Goal: Find specific page/section: Find specific page/section

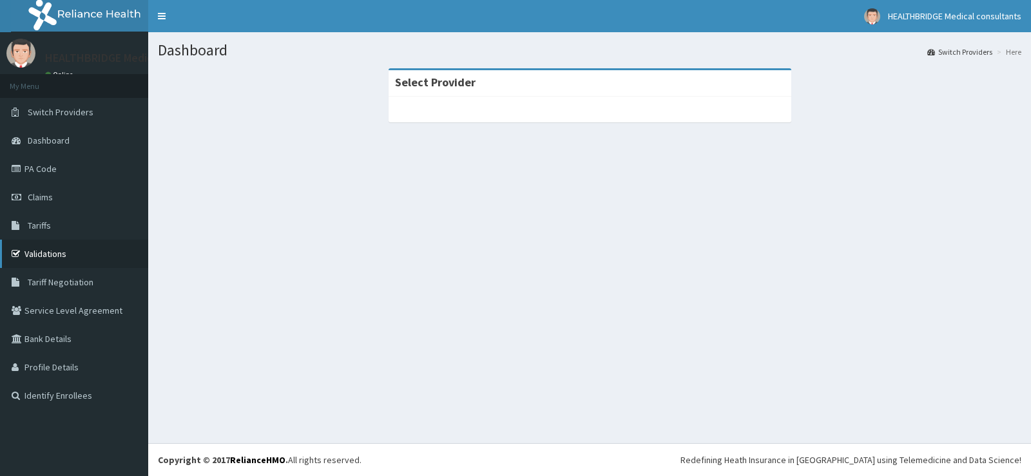
click at [53, 255] on link "Validations" at bounding box center [74, 254] width 148 height 28
click at [55, 250] on link "Validations" at bounding box center [74, 254] width 148 height 28
